Goal: Information Seeking & Learning: Learn about a topic

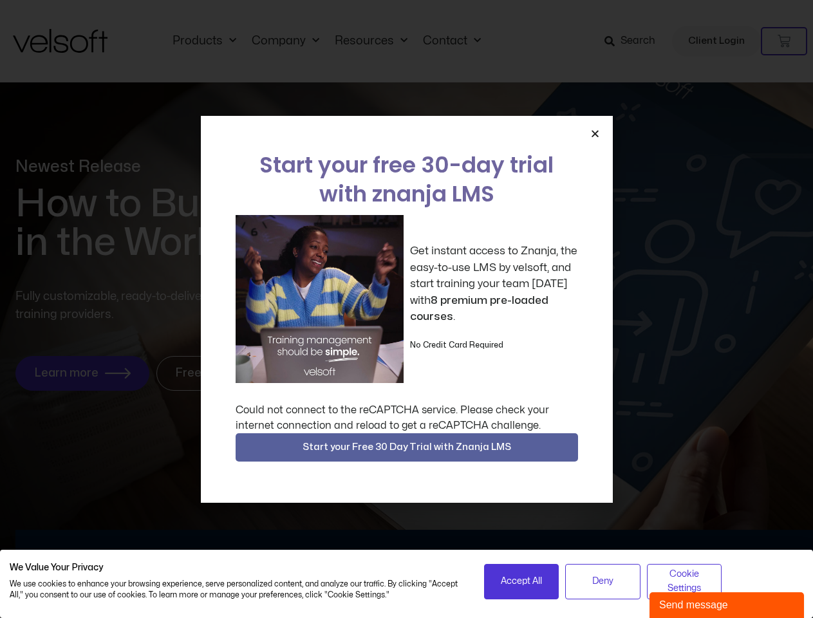
click at [406, 309] on div "Get instant access to Znanja, the easy-to-use LMS by velsoft, and start trainin…" at bounding box center [407, 299] width 342 height 168
click at [595, 133] on icon "Close" at bounding box center [595, 134] width 10 height 10
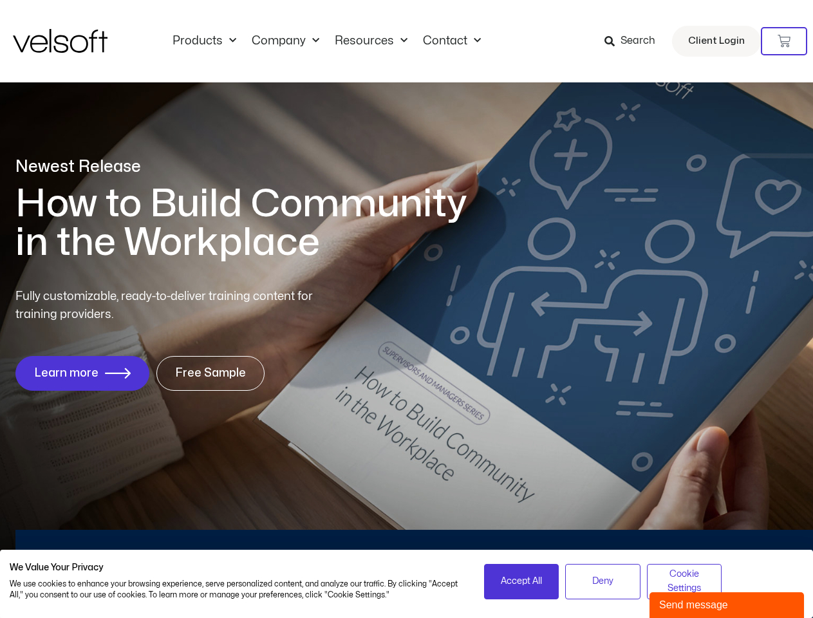
click at [407, 447] on div "Newest Release How to Build Community in the Workplace Fully customizable, read…" at bounding box center [406, 281] width 813 height 572
click at [521, 581] on span "Accept All" at bounding box center [521, 581] width 41 height 14
